Goal: Book appointment/travel/reservation

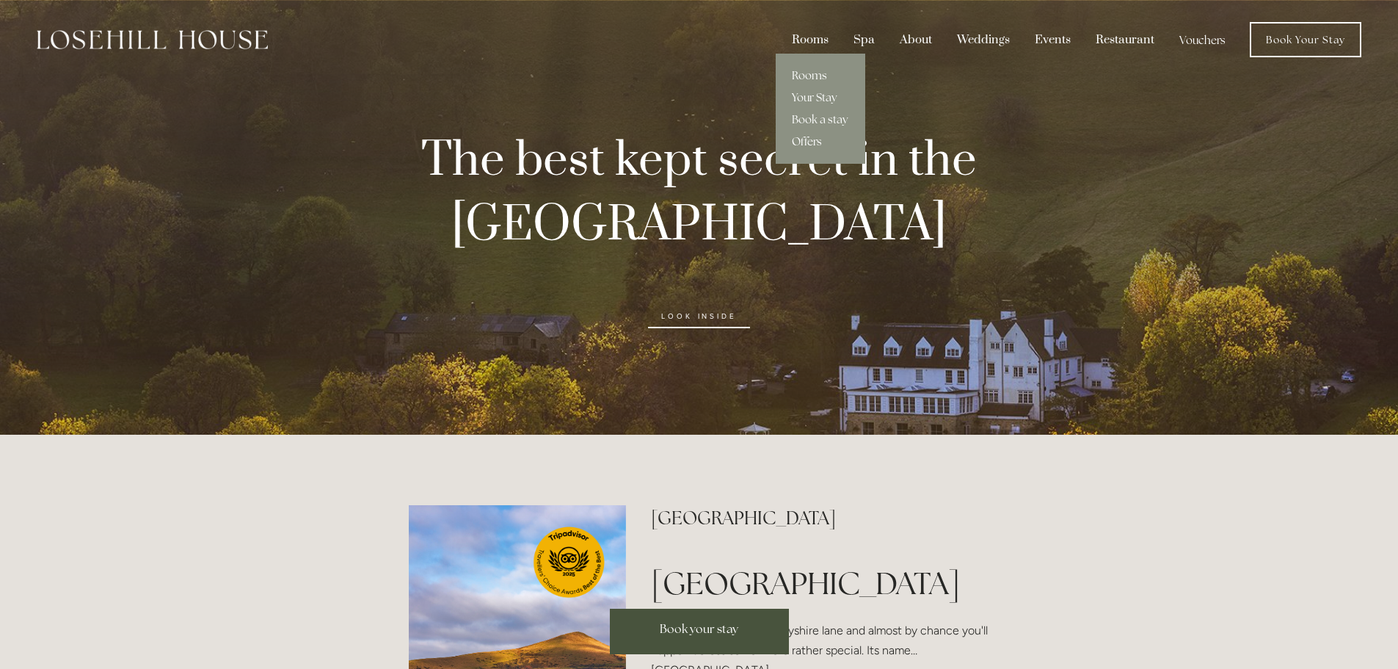
click at [810, 143] on link "Offers" at bounding box center [821, 142] width 90 height 22
click at [814, 71] on link "Rooms" at bounding box center [821, 76] width 90 height 22
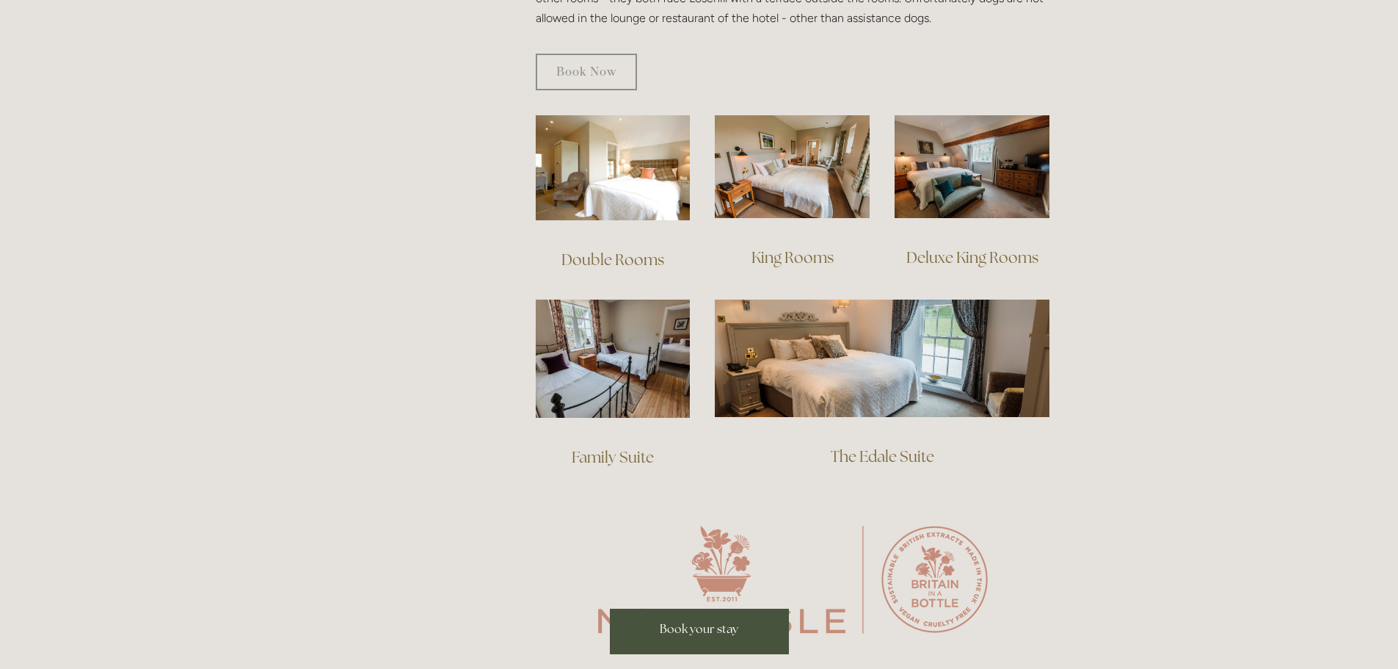
scroll to position [587, 0]
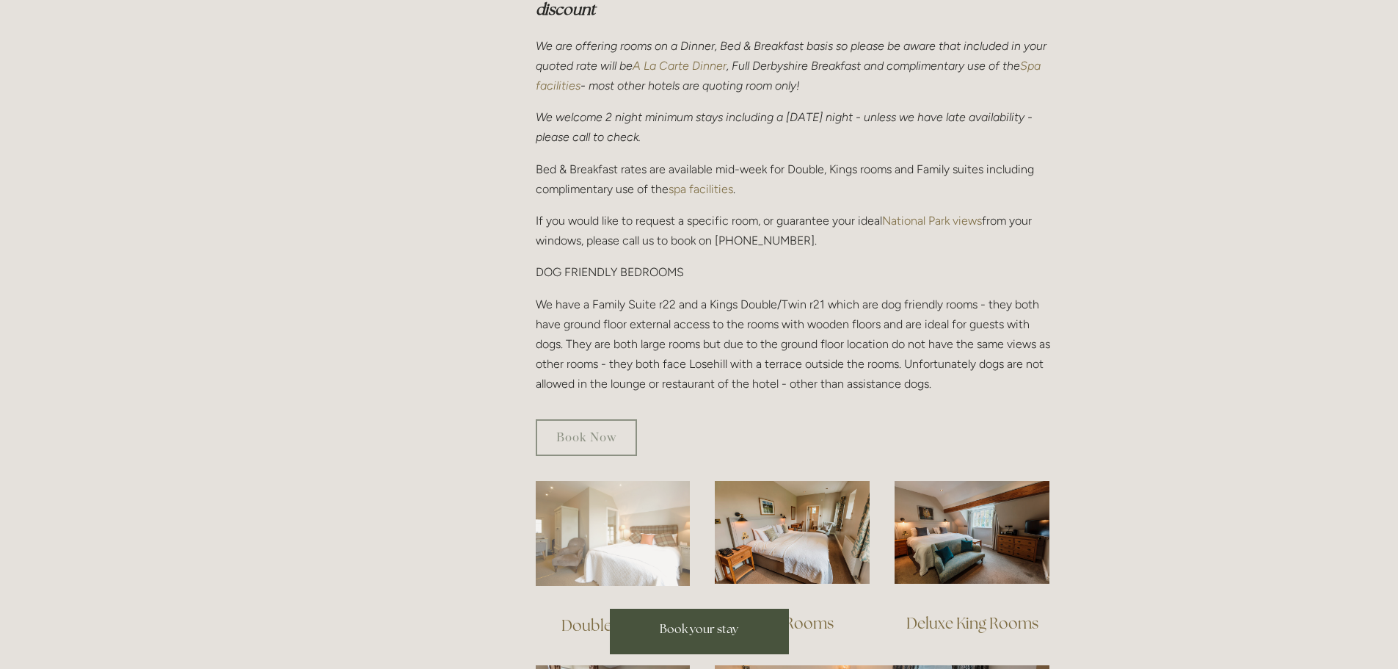
click at [626, 481] on img at bounding box center [613, 533] width 155 height 105
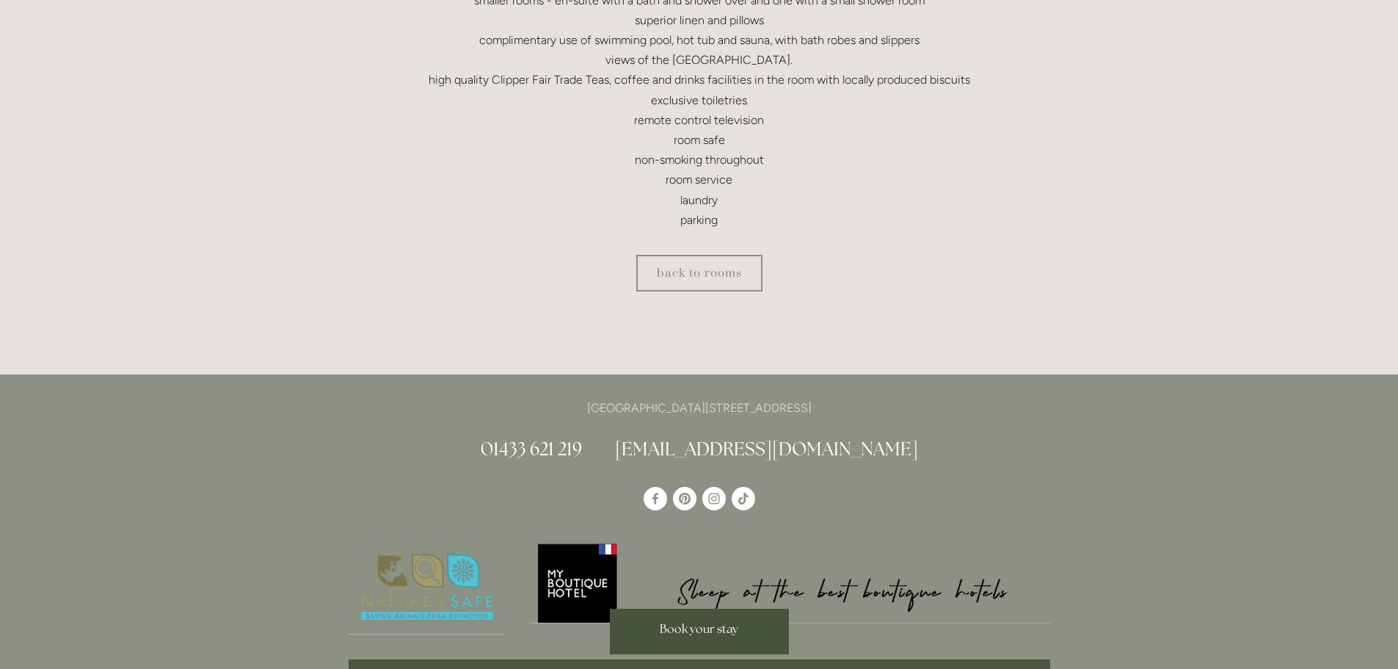
scroll to position [391, 0]
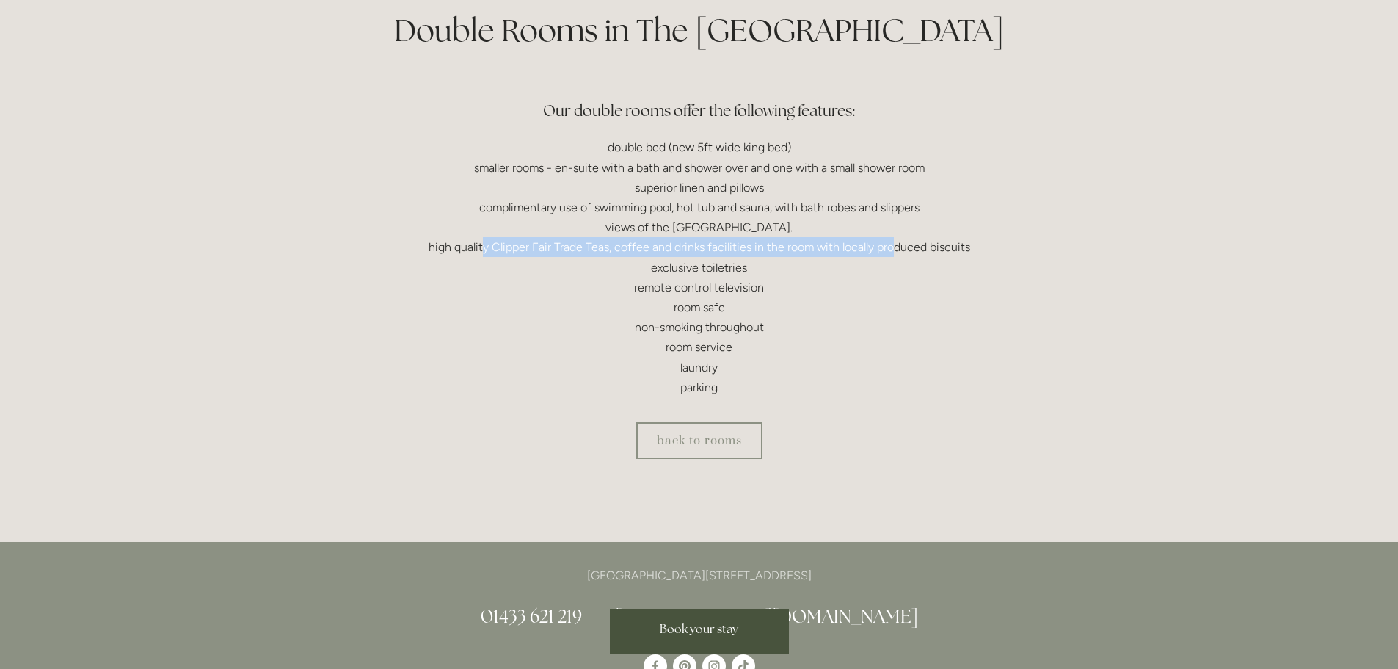
drag, startPoint x: 584, startPoint y: 240, endPoint x: 893, endPoint y: 242, distance: 309.8
click at [893, 242] on p "double bed (new 5ft wide king bed) smaller rooms - en-suite with a bath and sho…" at bounding box center [700, 267] width 702 height 260
click at [799, 308] on p "double bed (new 5ft wide king bed) smaller rooms - en-suite with a bath and sho…" at bounding box center [700, 267] width 702 height 260
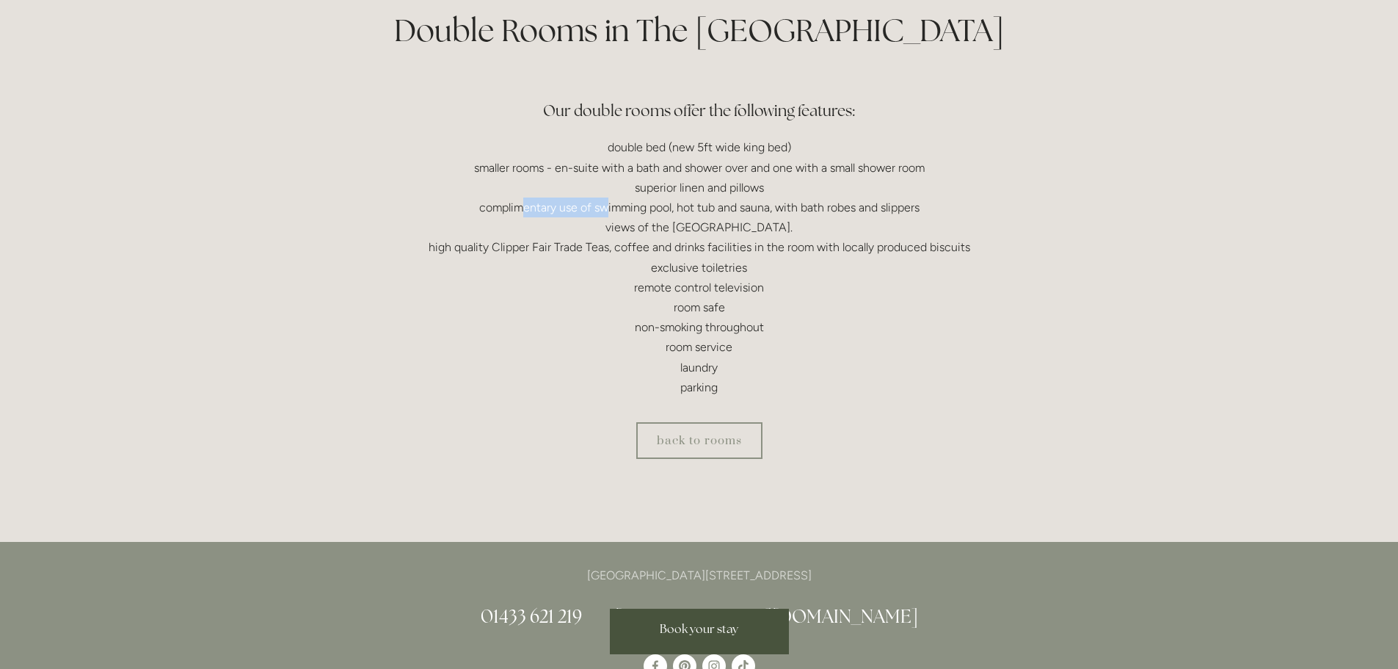
drag, startPoint x: 523, startPoint y: 211, endPoint x: 603, endPoint y: 211, distance: 79.3
click at [603, 211] on p "double bed (new 5ft wide king bed) smaller rooms - en-suite with a bath and sho…" at bounding box center [700, 267] width 702 height 260
click at [681, 435] on link "back to rooms" at bounding box center [699, 440] width 126 height 37
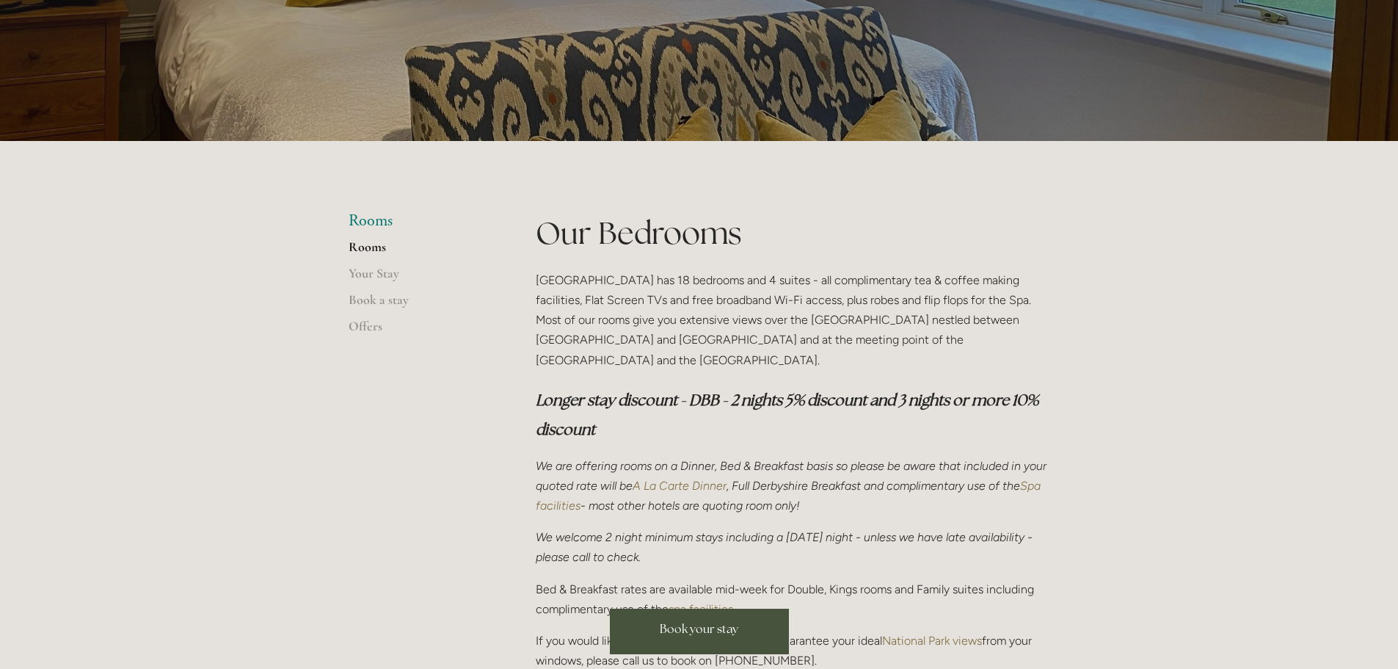
scroll to position [196, 0]
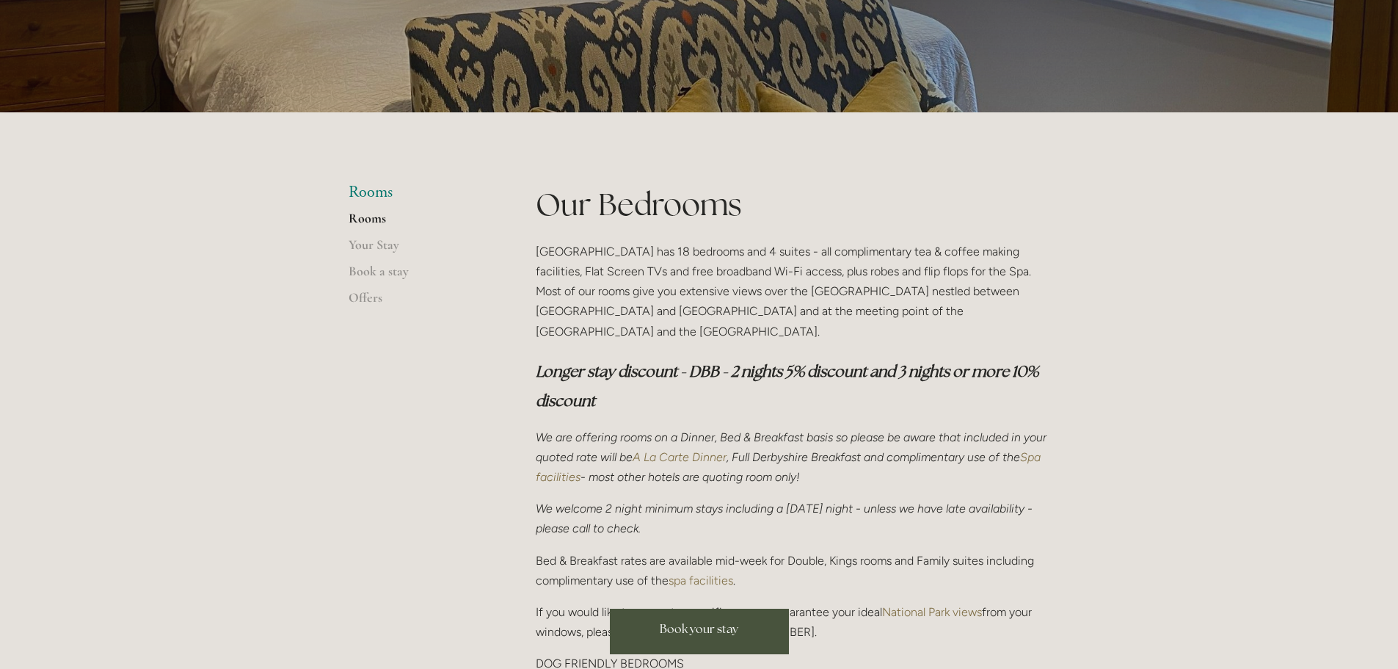
click at [722, 626] on span "Book your stay" at bounding box center [699, 628] width 79 height 15
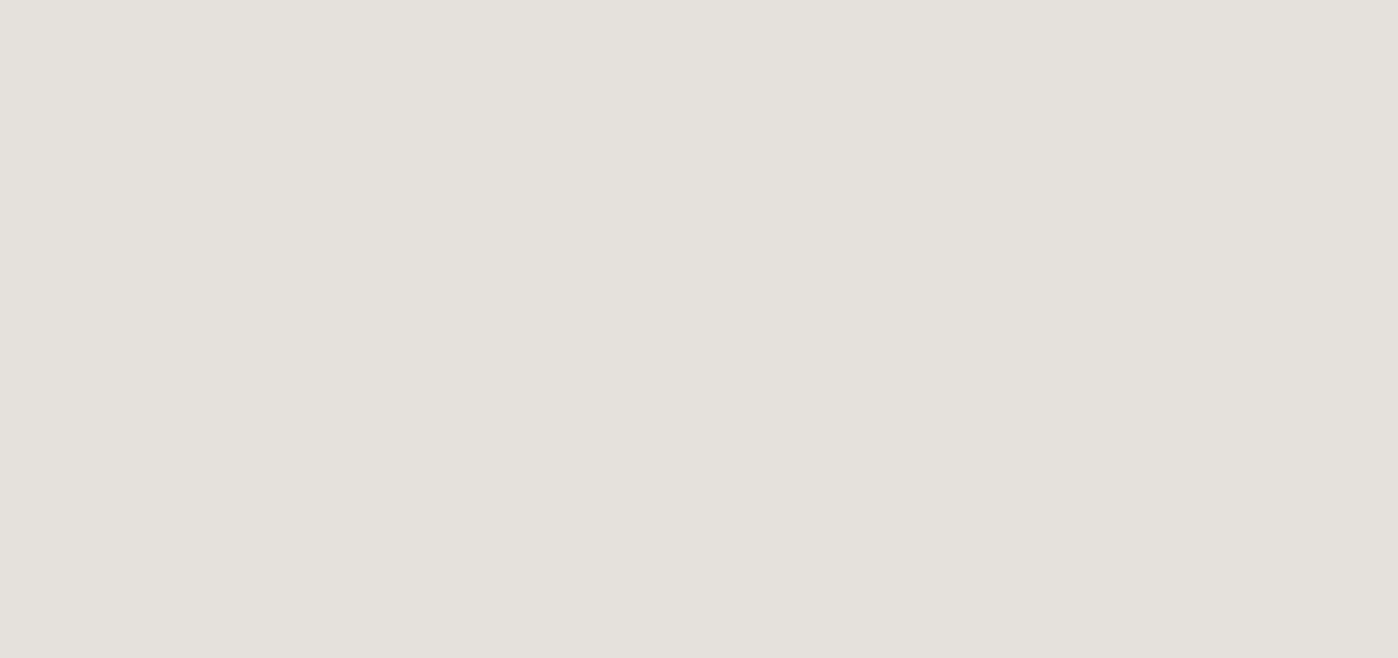
scroll to position [80, 0]
